Goal: Find specific page/section

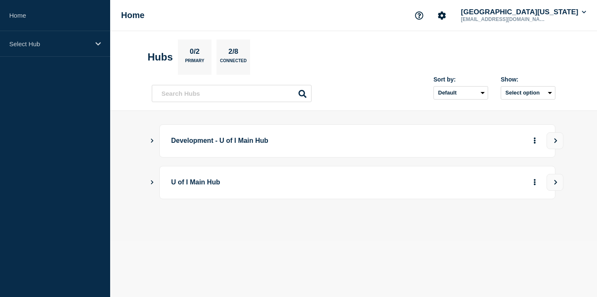
click at [152, 180] on button "Show Connected Hubs" at bounding box center [152, 183] width 4 height 6
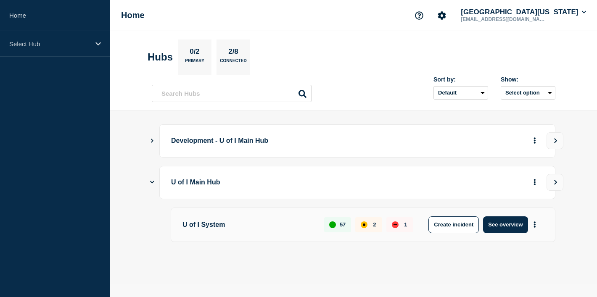
click at [396, 226] on div "down" at bounding box center [395, 225] width 7 height 7
click at [512, 223] on button "See overview" at bounding box center [505, 225] width 45 height 17
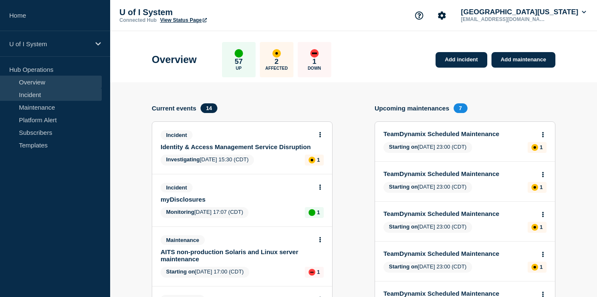
click at [39, 96] on link "Incident" at bounding box center [51, 94] width 102 height 13
